Goal: Information Seeking & Learning: Learn about a topic

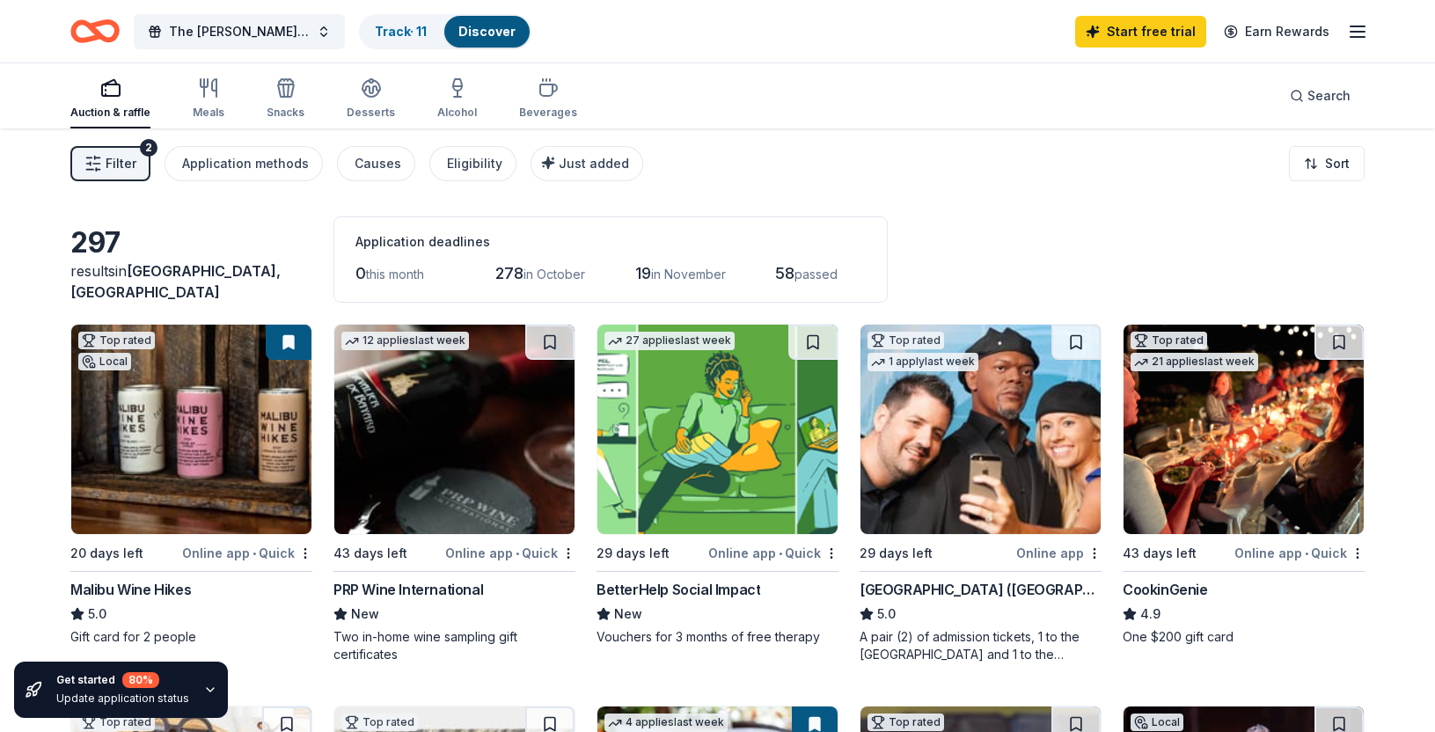
click at [140, 169] on button "Filter 2" at bounding box center [110, 163] width 80 height 35
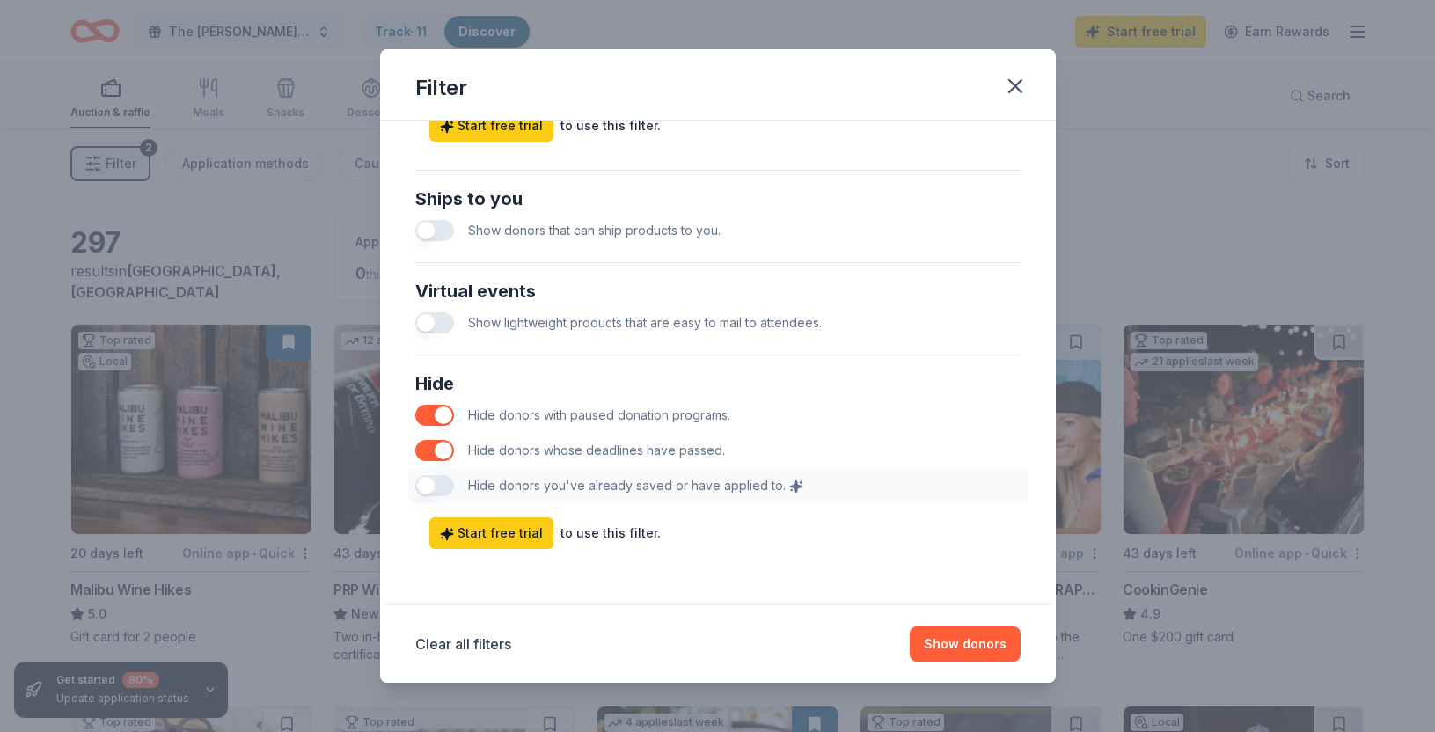
scroll to position [795, 0]
click at [441, 232] on button "button" at bounding box center [434, 230] width 39 height 21
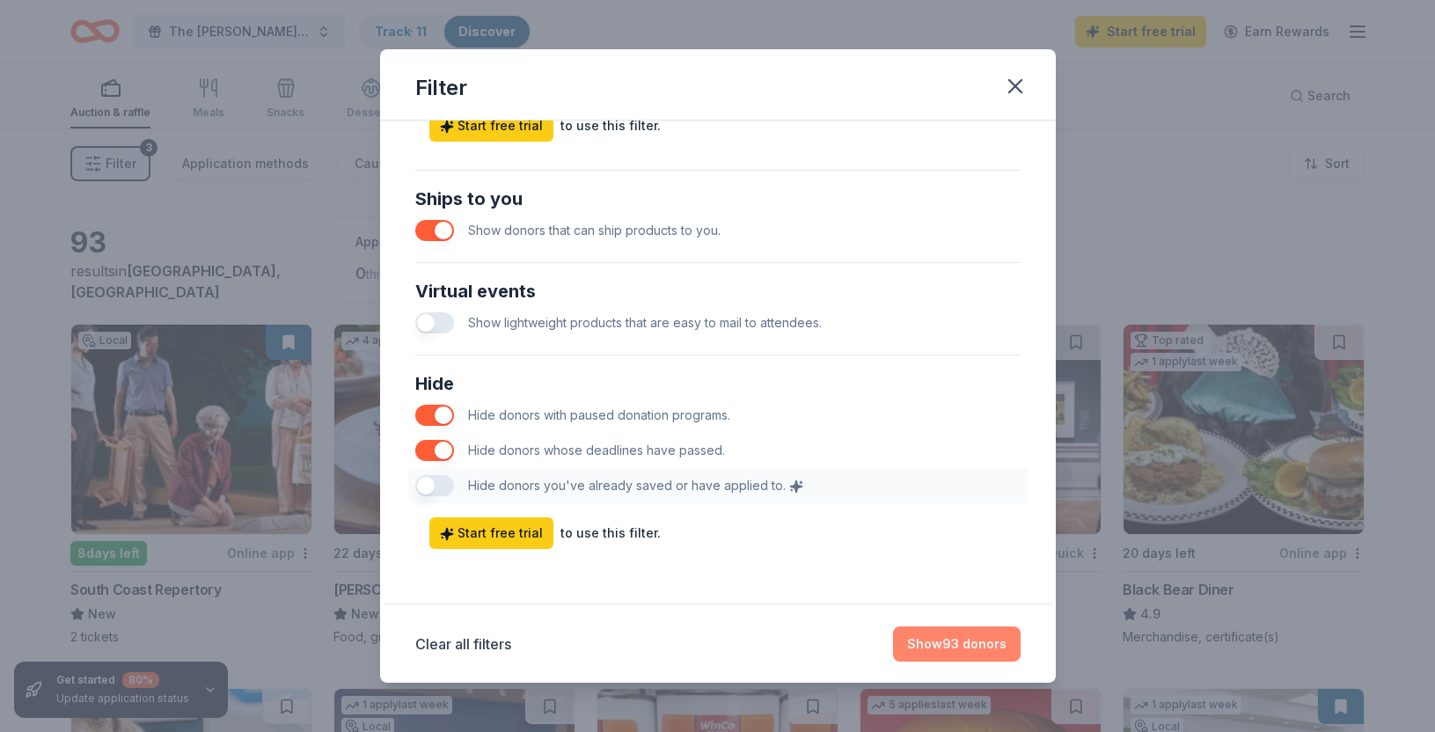
click at [915, 648] on button "Show 93 donors" at bounding box center [957, 644] width 128 height 35
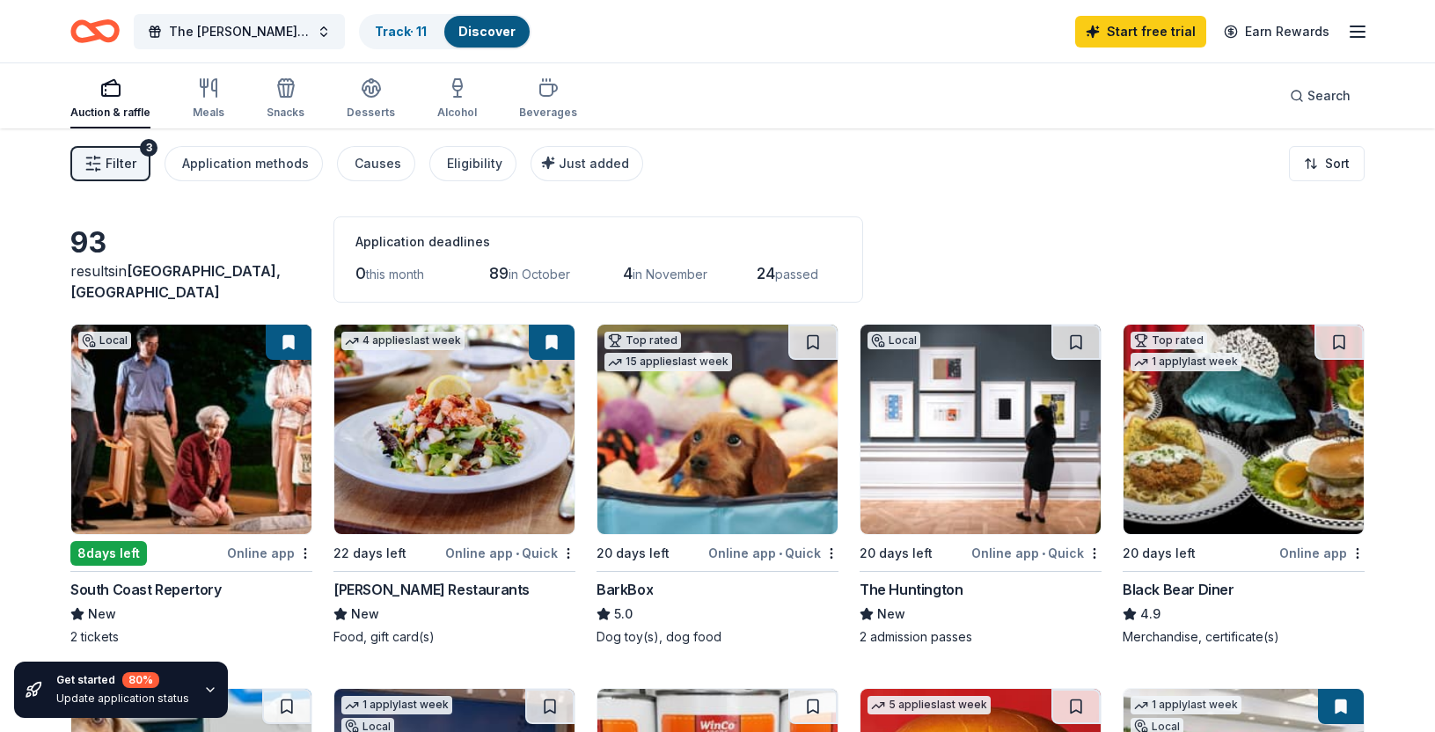
click at [94, 145] on div "Filter 3 Application methods Causes Eligibility Just added Sort" at bounding box center [717, 163] width 1435 height 70
click at [99, 167] on icon "button" at bounding box center [93, 164] width 18 height 18
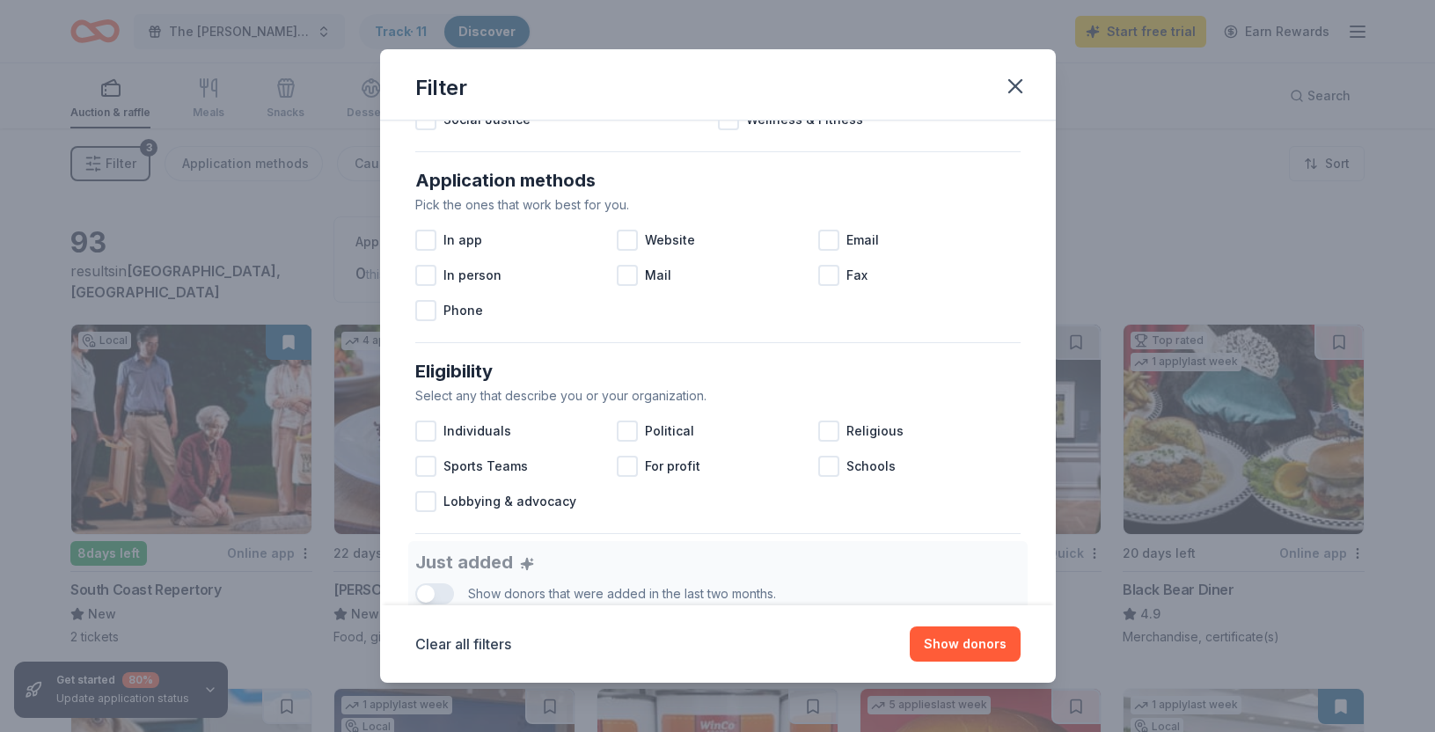
scroll to position [473, 0]
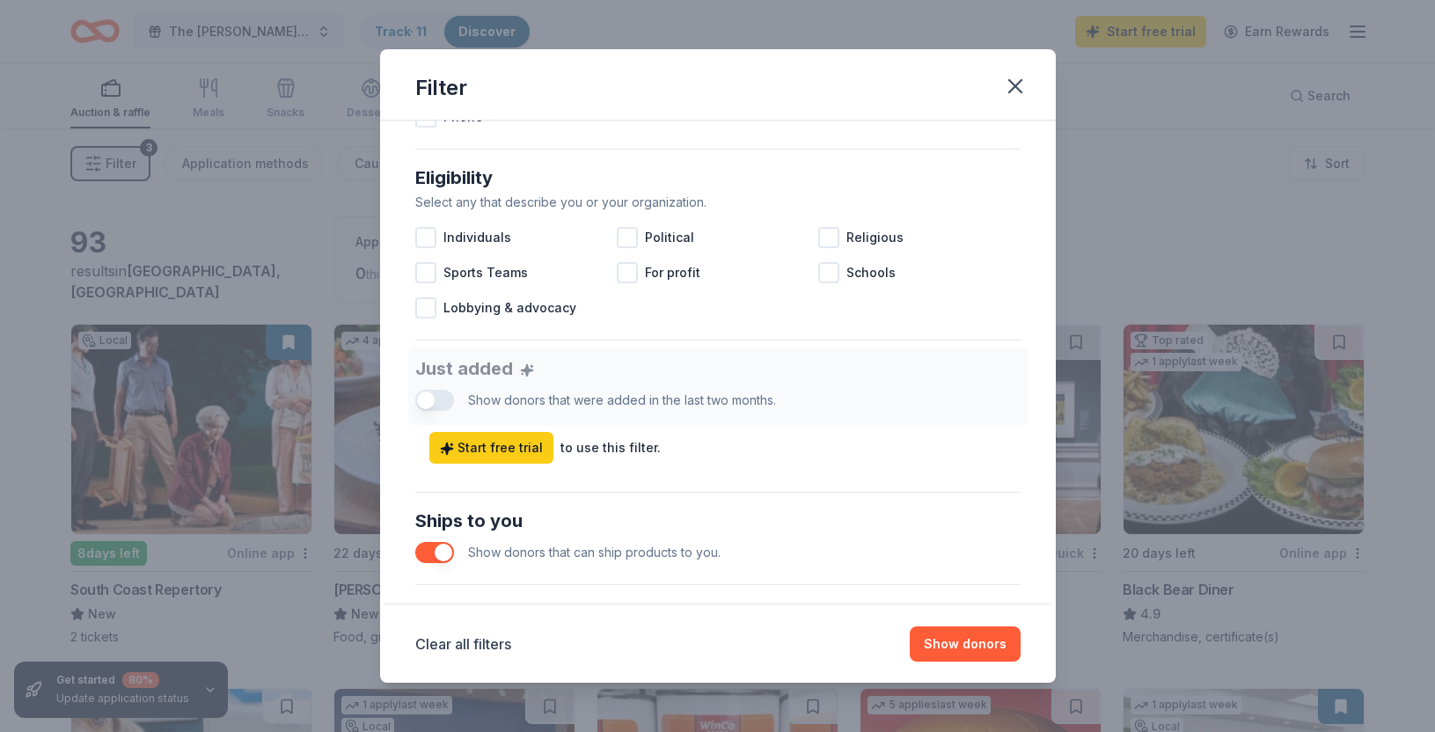
click at [429, 404] on div "Just added Show donors that were added in the last two months. Start free trial…" at bounding box center [718, 406] width 606 height 116
click at [439, 403] on div "Just added Show donors that were added in the last two months. Start free trial…" at bounding box center [718, 406] width 606 height 116
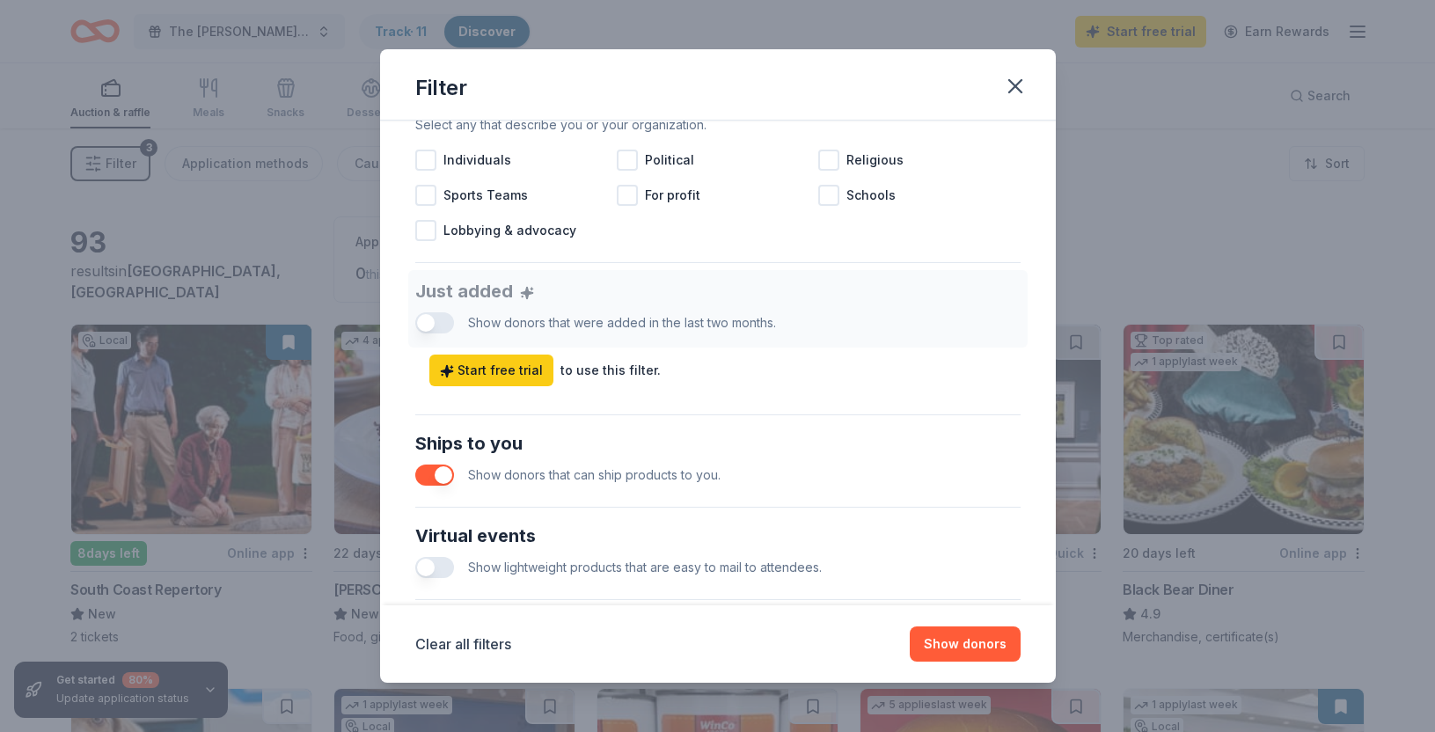
scroll to position [551, 0]
click at [442, 564] on button "button" at bounding box center [434, 566] width 39 height 21
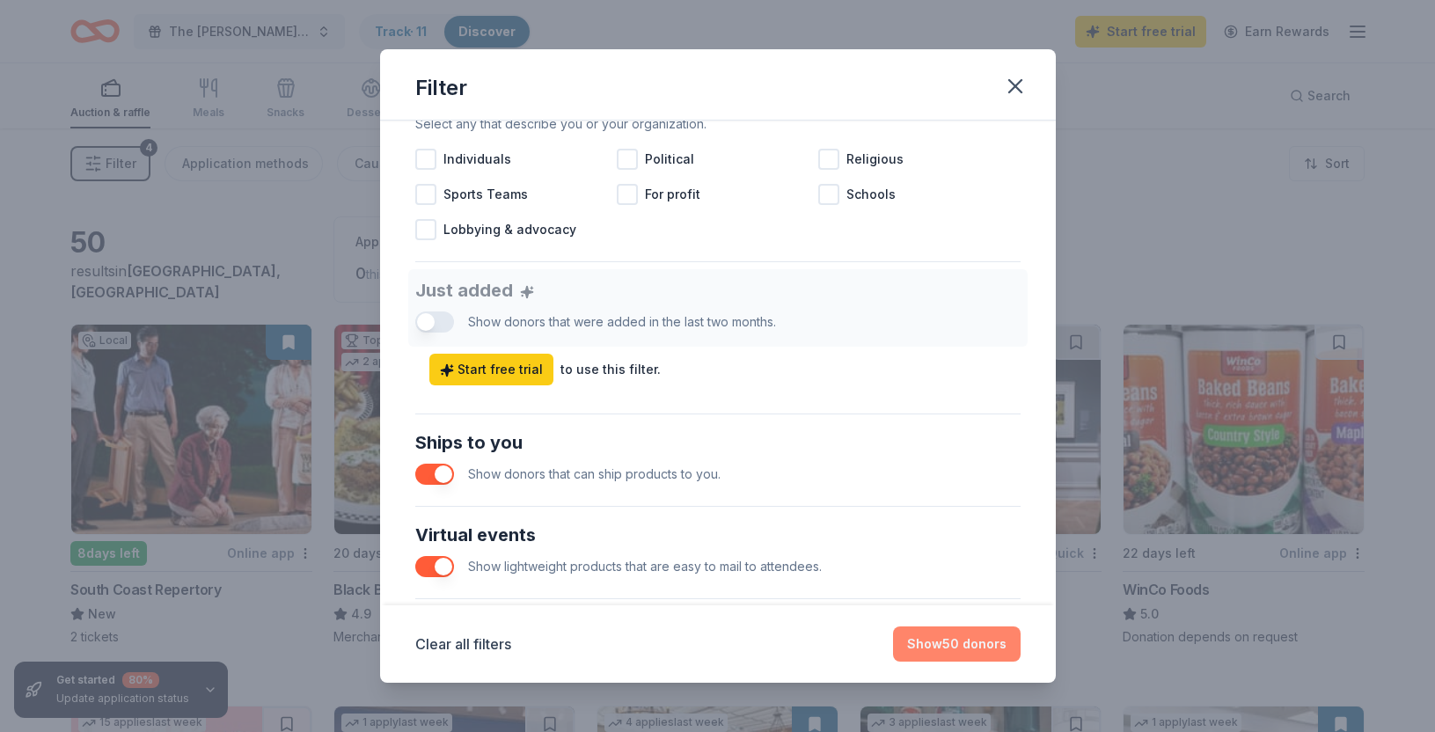
click at [928, 649] on button "Show 50 donors" at bounding box center [957, 644] width 128 height 35
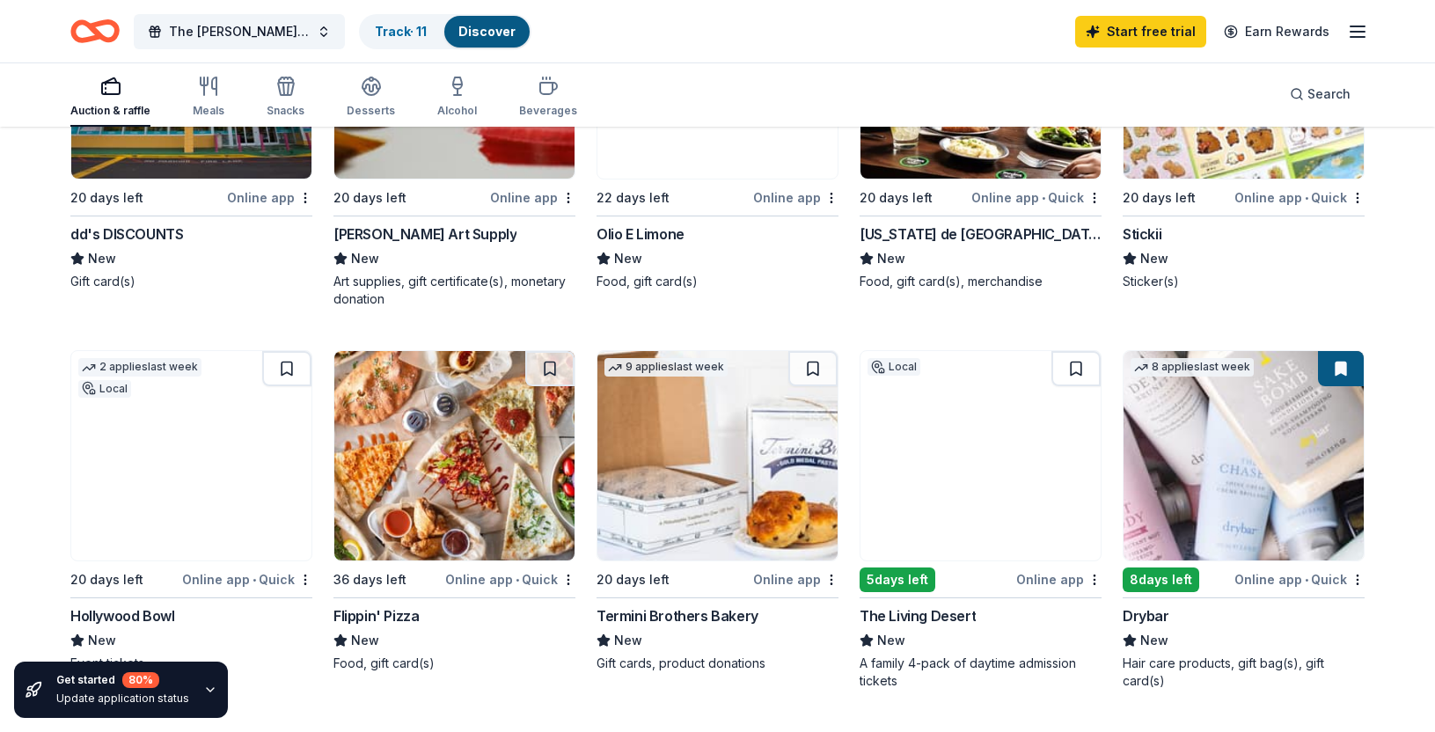
scroll to position [1181, 0]
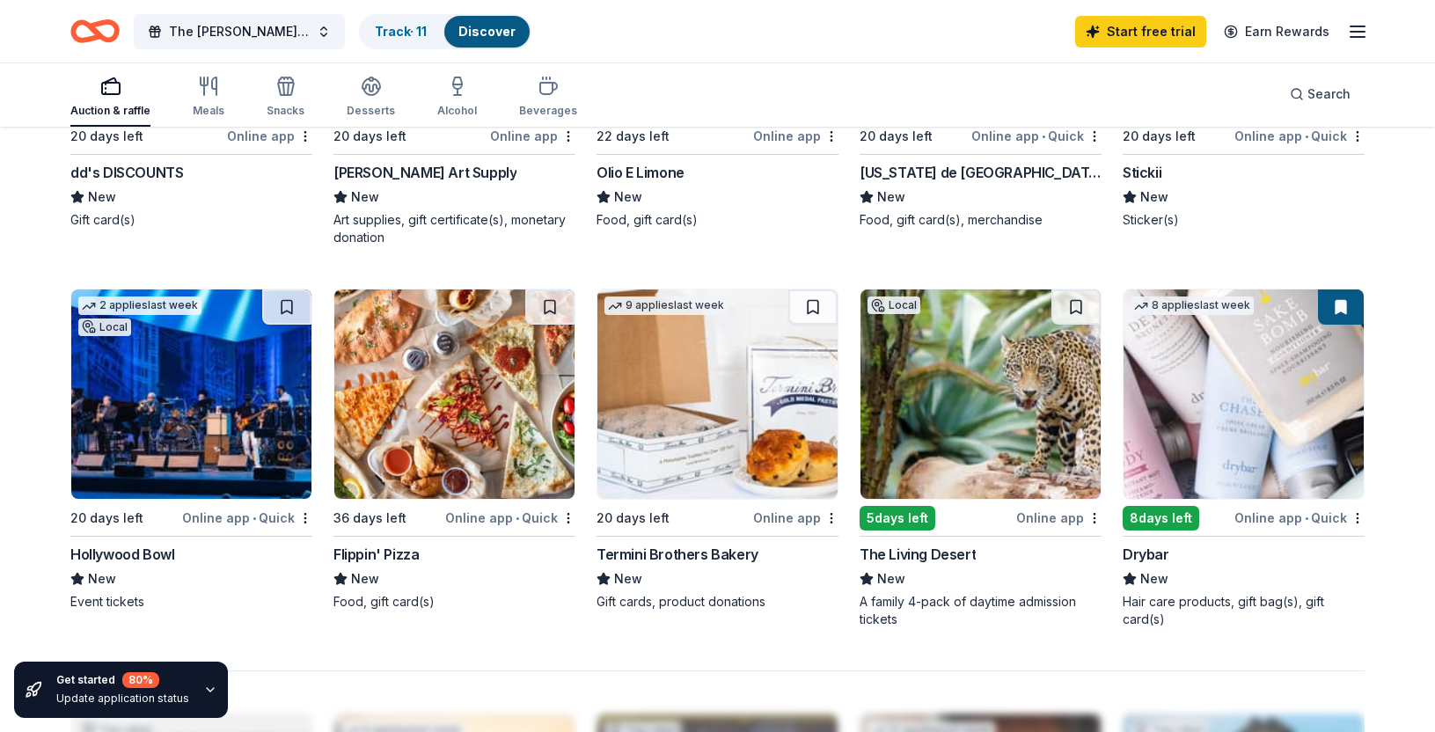
click at [1310, 449] on img at bounding box center [1244, 394] width 240 height 209
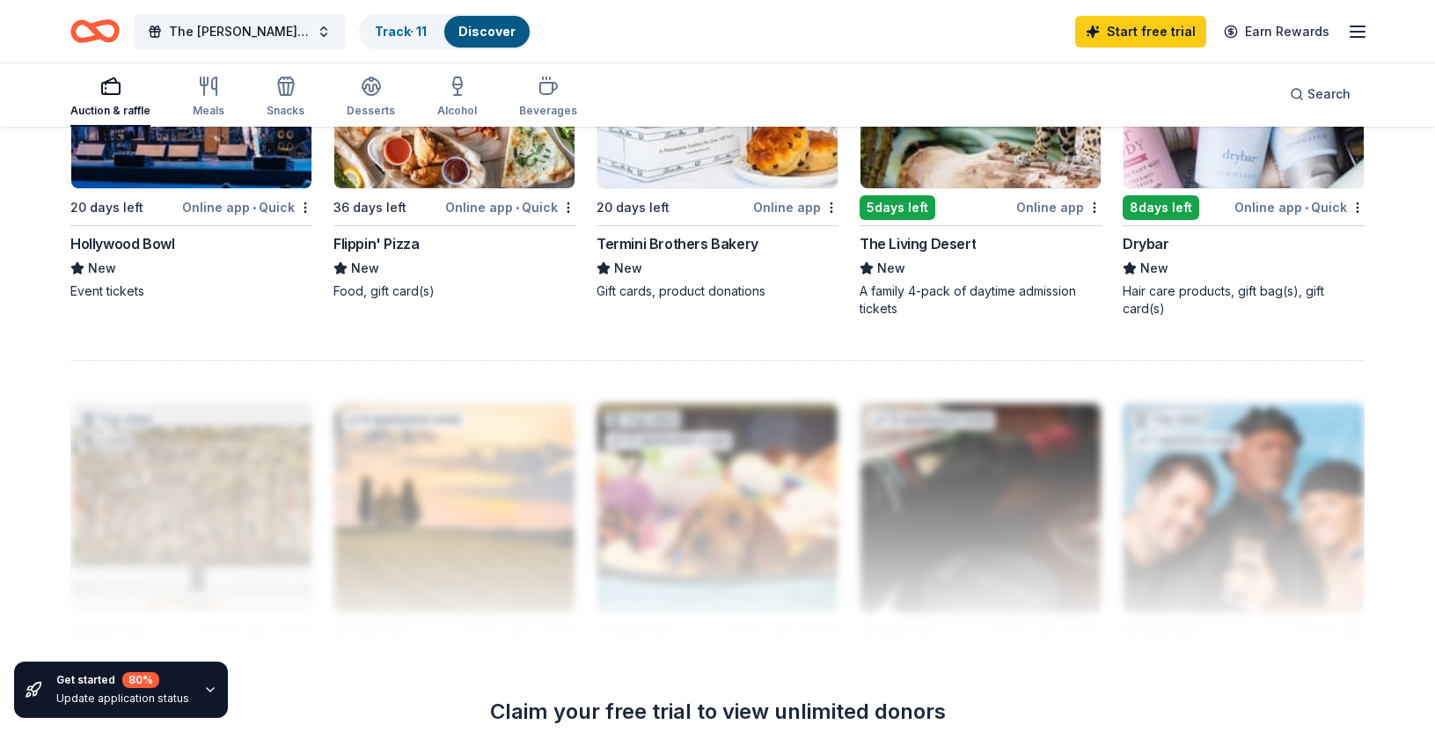
scroll to position [1469, 0]
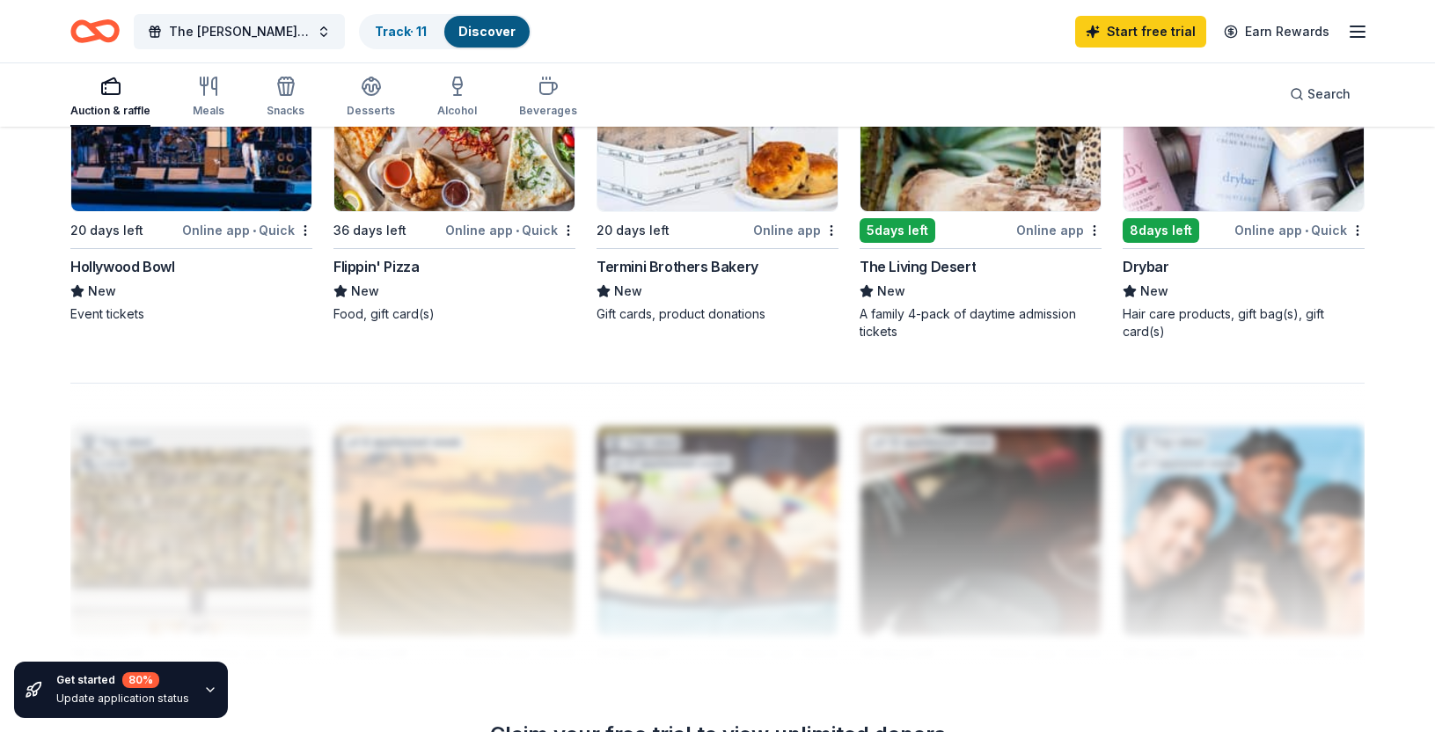
click at [1214, 168] on img at bounding box center [1244, 106] width 240 height 209
click at [1190, 193] on img at bounding box center [1244, 106] width 240 height 209
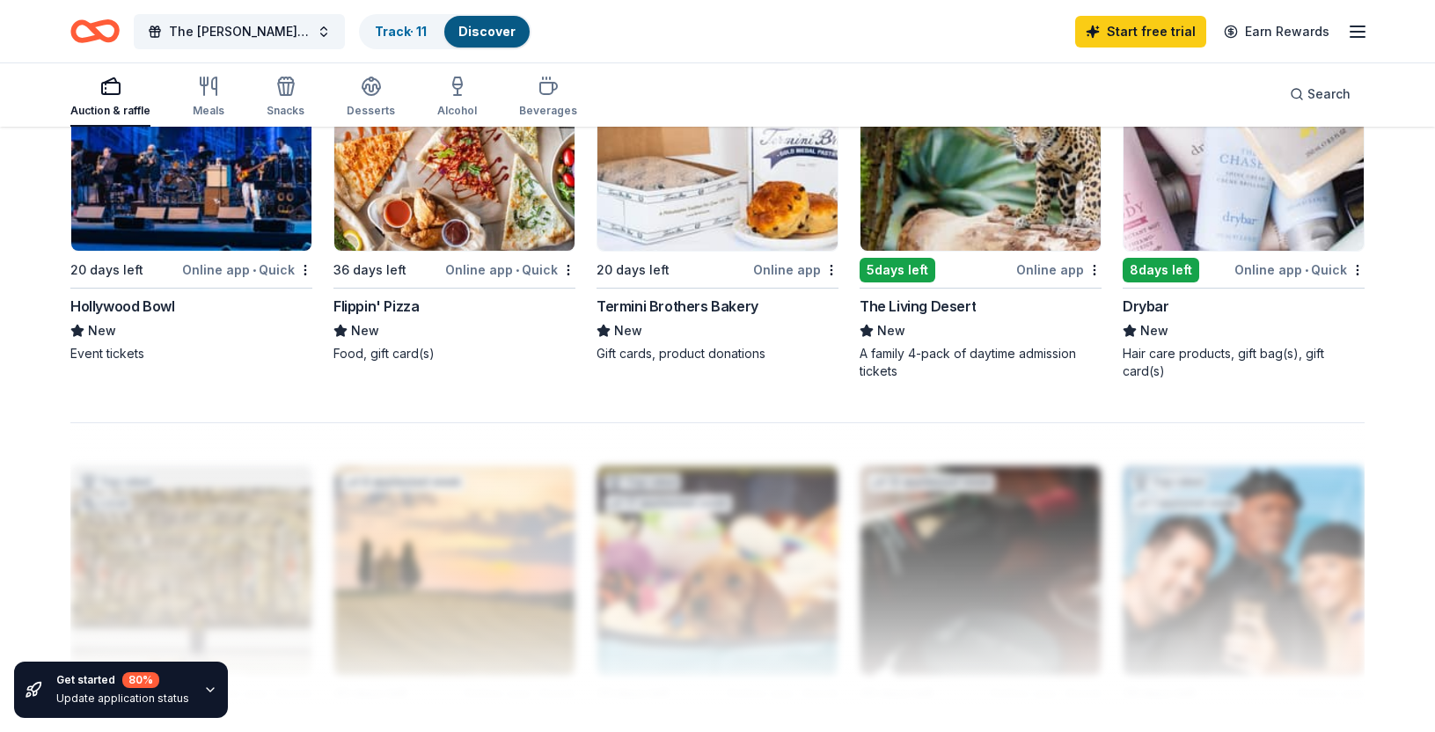
scroll to position [1418, 0]
